Goal: Check status: Check status

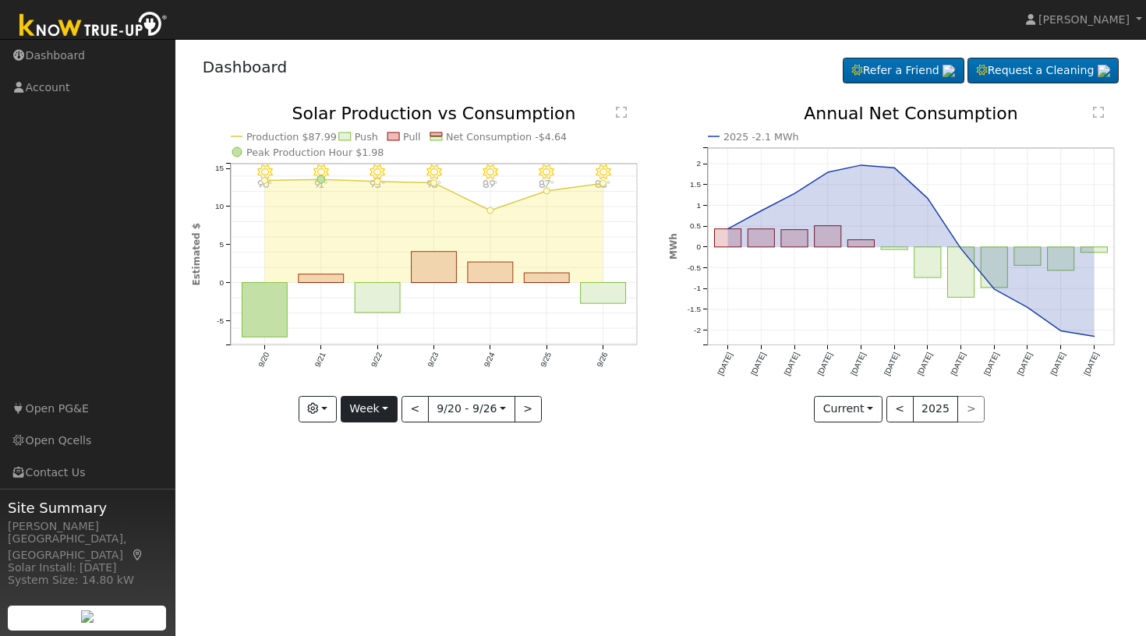
click at [388, 402] on button "Week" at bounding box center [369, 409] width 57 height 27
click at [377, 527] on link "Custom" at bounding box center [395, 529] width 108 height 22
click at [441, 409] on input "[DATE]" at bounding box center [426, 409] width 50 height 25
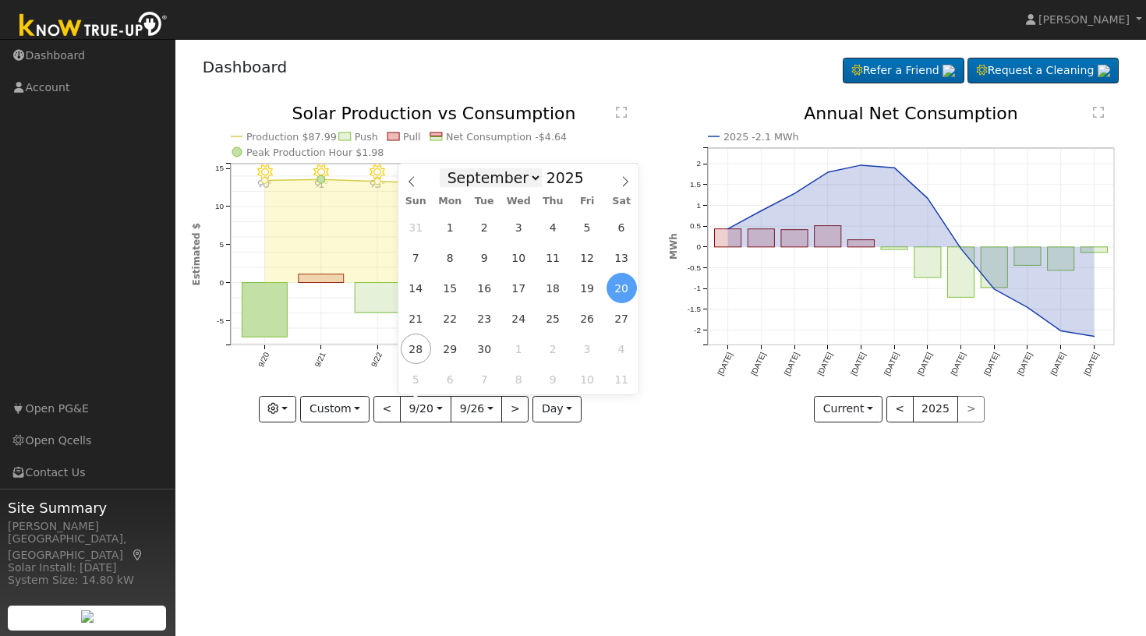
select select "3"
click at [451, 258] on span "7" at bounding box center [450, 257] width 30 height 30
type input "[DATE]"
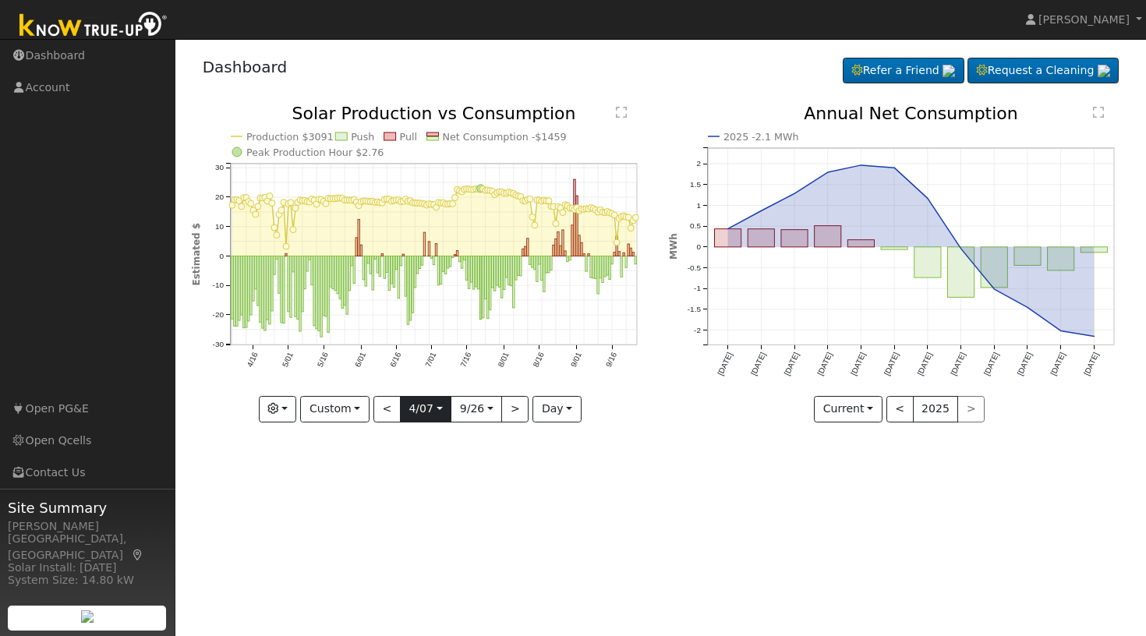
click at [438, 412] on input "[DATE]" at bounding box center [426, 409] width 50 height 25
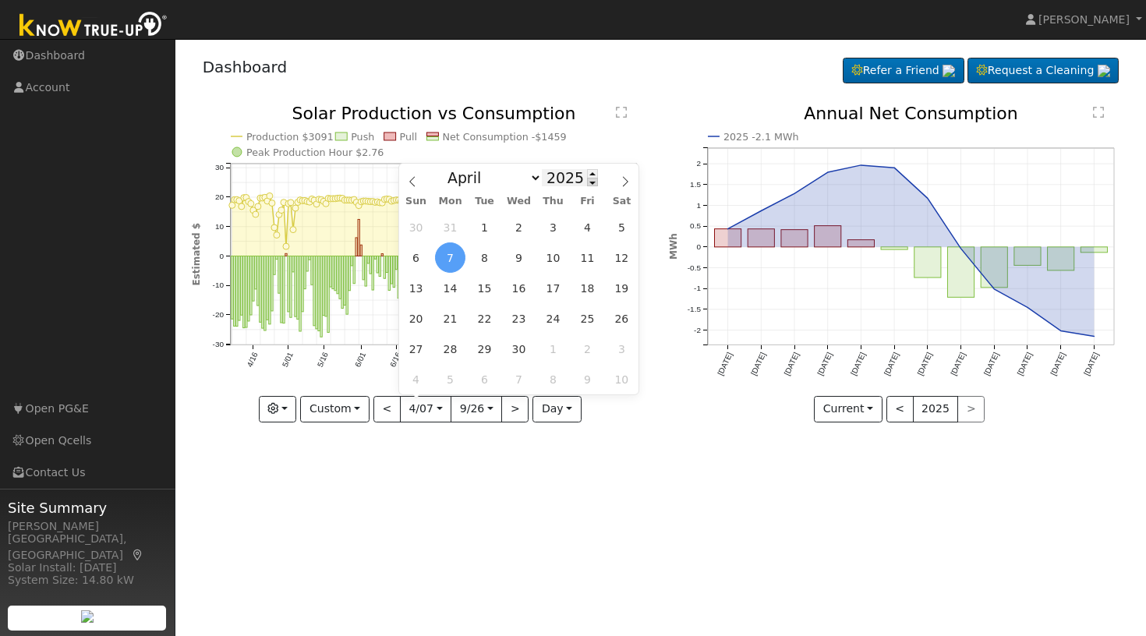
click at [589, 182] on span at bounding box center [592, 182] width 11 height 9
type input "2024"
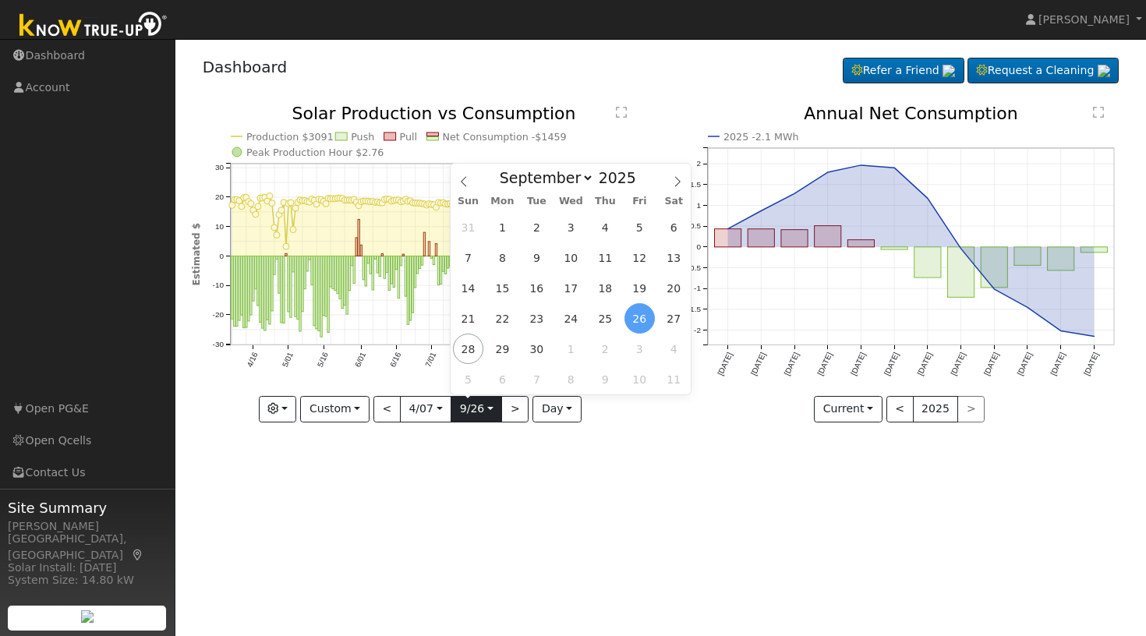
click at [493, 409] on input "[DATE]" at bounding box center [476, 409] width 50 height 25
click at [646, 185] on span at bounding box center [644, 182] width 11 height 9
type input "2024"
click at [470, 349] on span "29" at bounding box center [468, 349] width 30 height 30
type input "[DATE]"
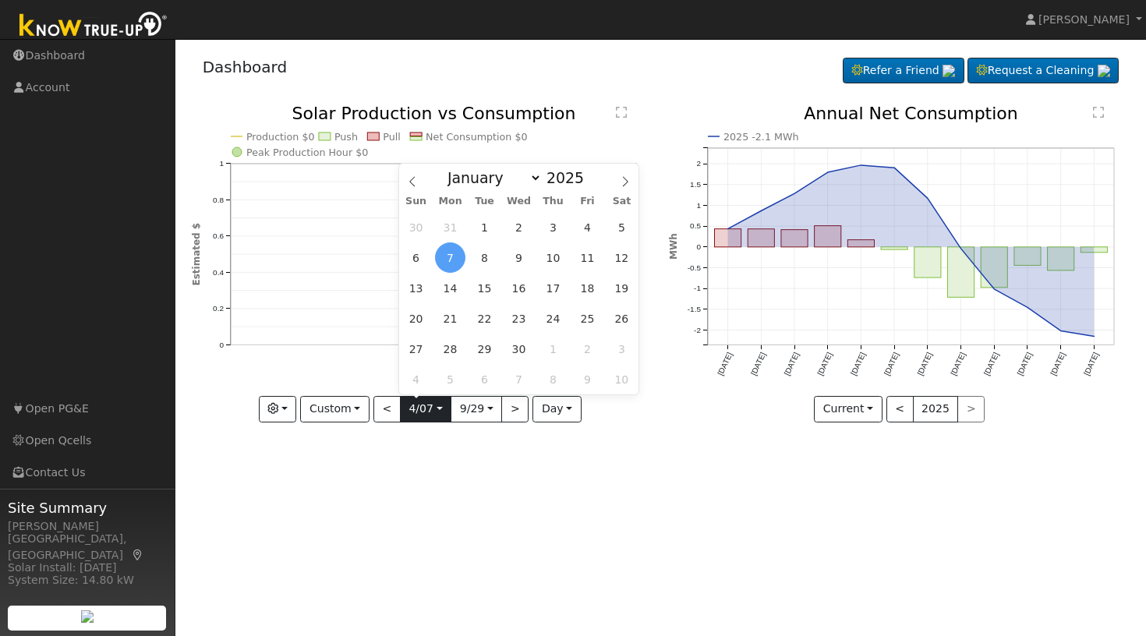
click at [438, 412] on input "[DATE]" at bounding box center [426, 409] width 50 height 25
click at [590, 184] on span at bounding box center [592, 182] width 11 height 9
type input "2024"
click at [454, 258] on span "8" at bounding box center [450, 257] width 30 height 30
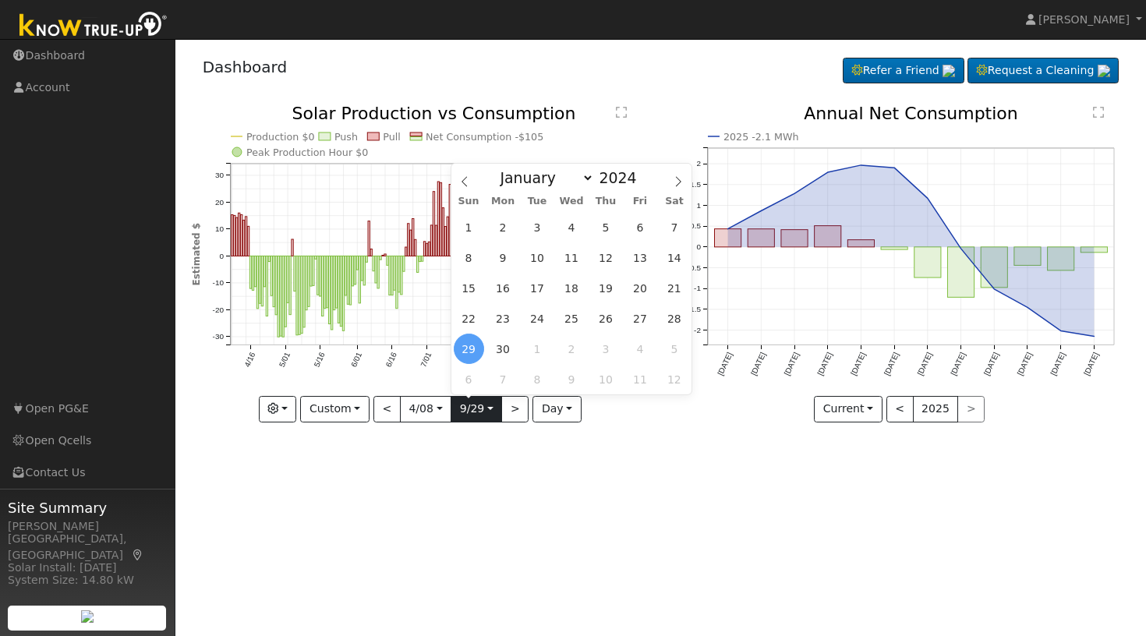
click at [490, 410] on input "[DATE]" at bounding box center [476, 409] width 50 height 25
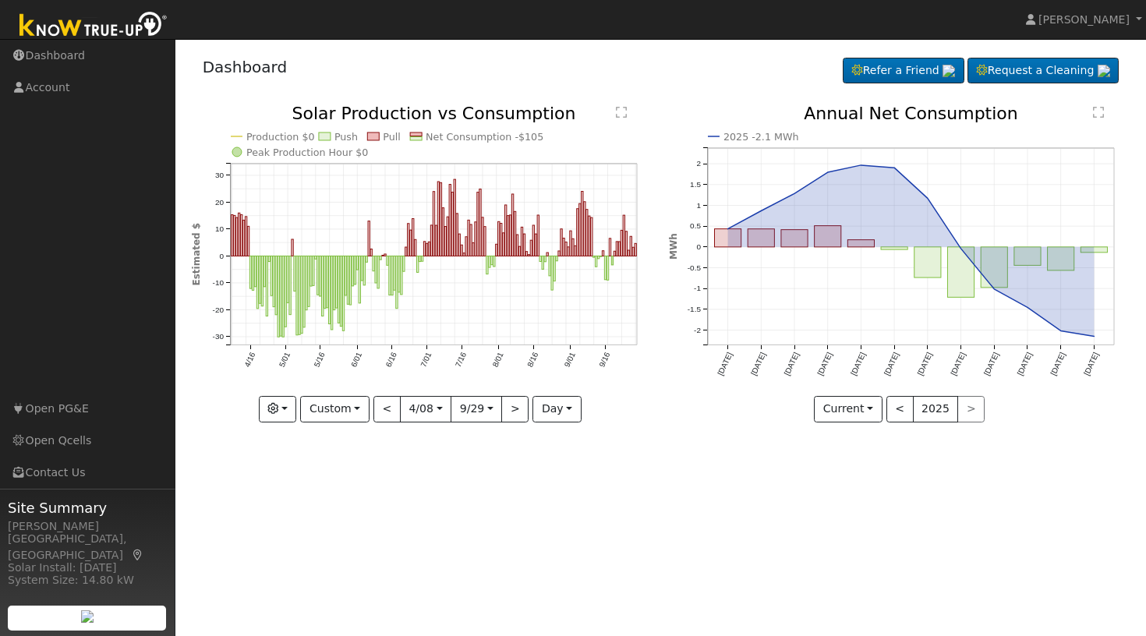
click at [485, 515] on div "User Profile First name Last name Email Email Notifications No Emails No Emails…" at bounding box center [660, 337] width 971 height 597
click at [902, 409] on button "<" at bounding box center [899, 409] width 27 height 27
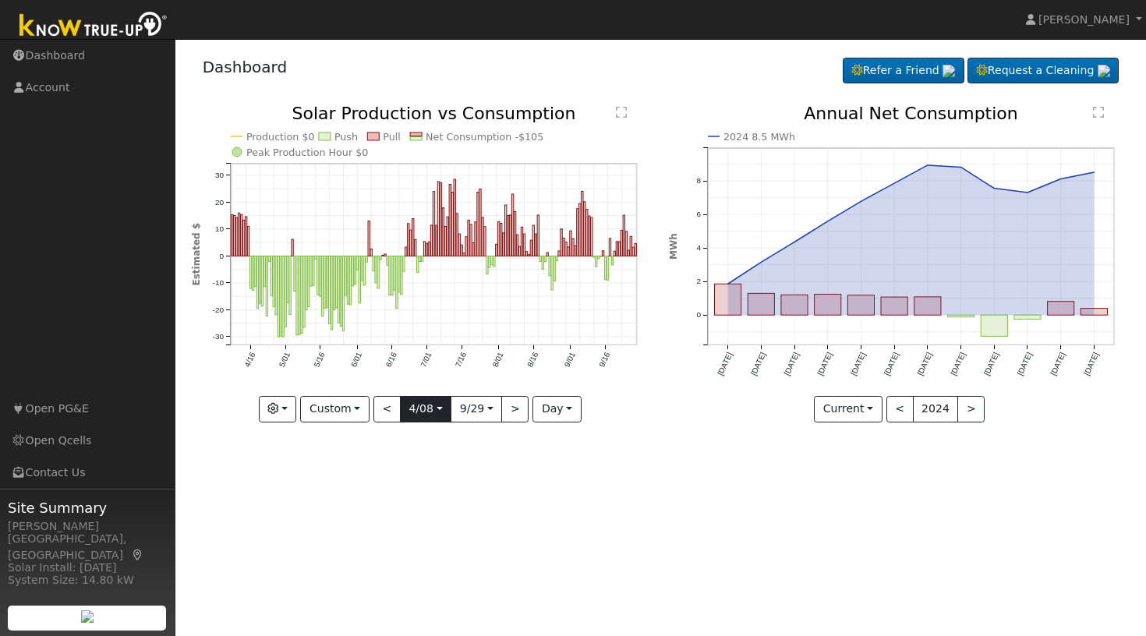
click at [442, 407] on input "[DATE]" at bounding box center [426, 409] width 50 height 25
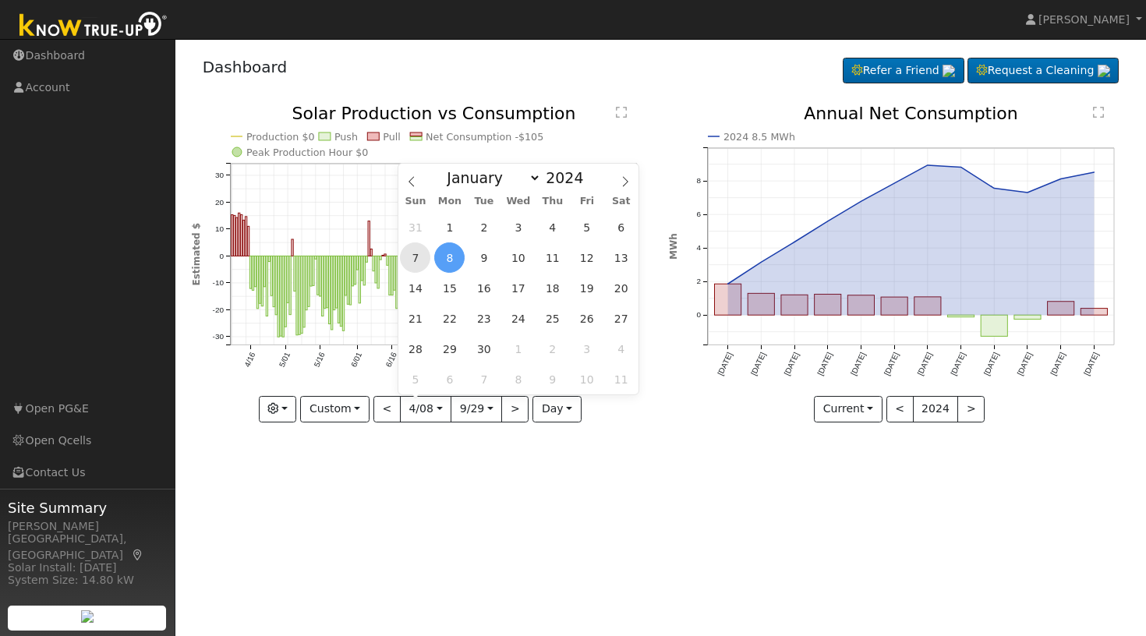
click at [425, 258] on span "7" at bounding box center [415, 257] width 30 height 30
type input "[DATE]"
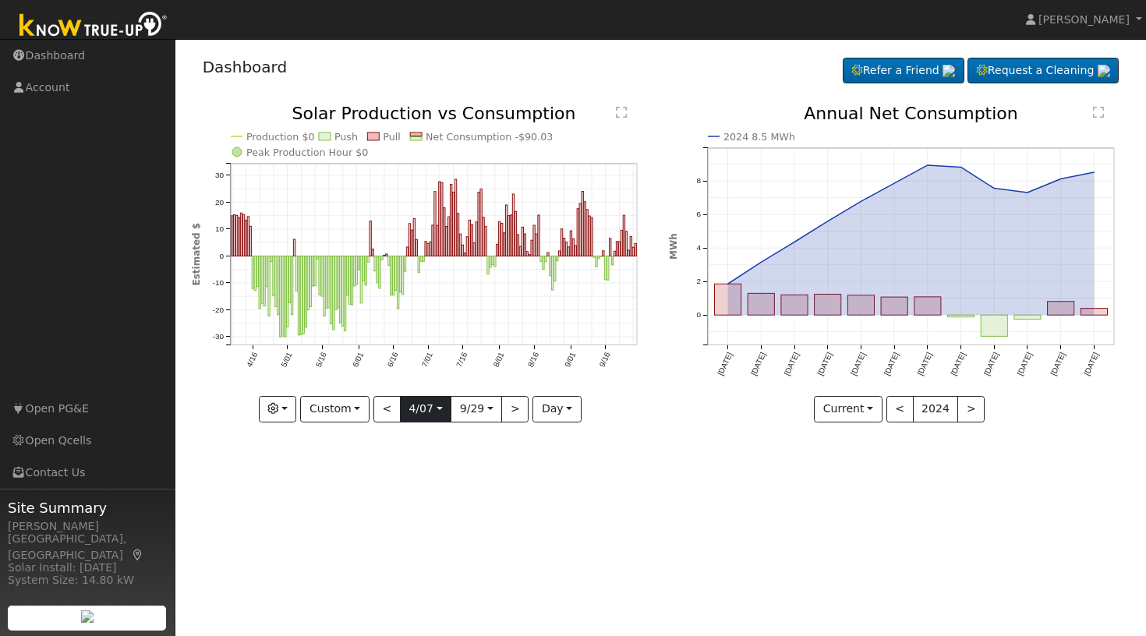
click at [440, 410] on input "[DATE]" at bounding box center [426, 409] width 50 height 25
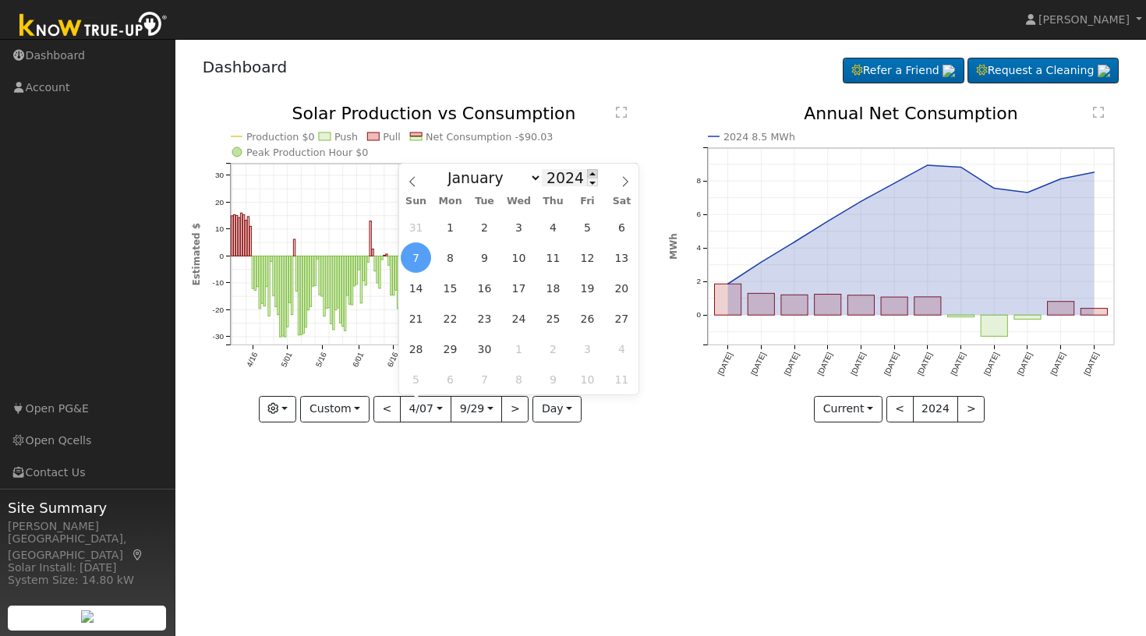
click at [592, 171] on span at bounding box center [592, 173] width 11 height 9
type input "2025"
click at [453, 261] on span "7" at bounding box center [450, 257] width 30 height 30
type input "[DATE]"
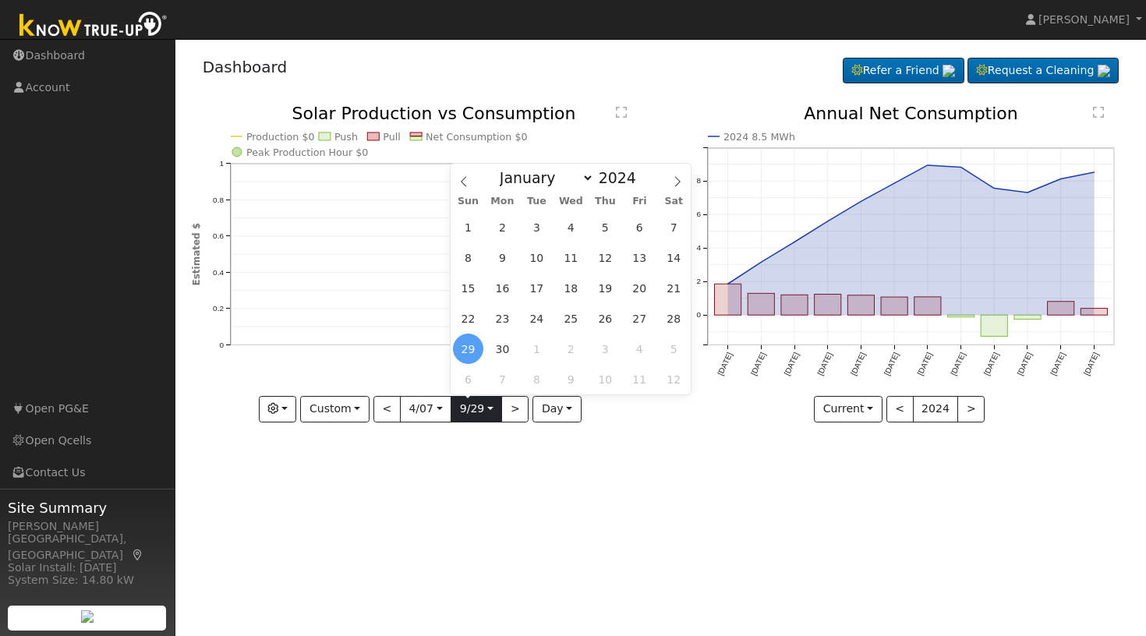
click at [490, 413] on input "[DATE]" at bounding box center [476, 409] width 50 height 25
click at [646, 172] on span at bounding box center [644, 173] width 11 height 9
type input "2025"
click at [473, 349] on span "28" at bounding box center [468, 349] width 30 height 30
type input "[DATE]"
